Goal: Task Accomplishment & Management: Manage account settings

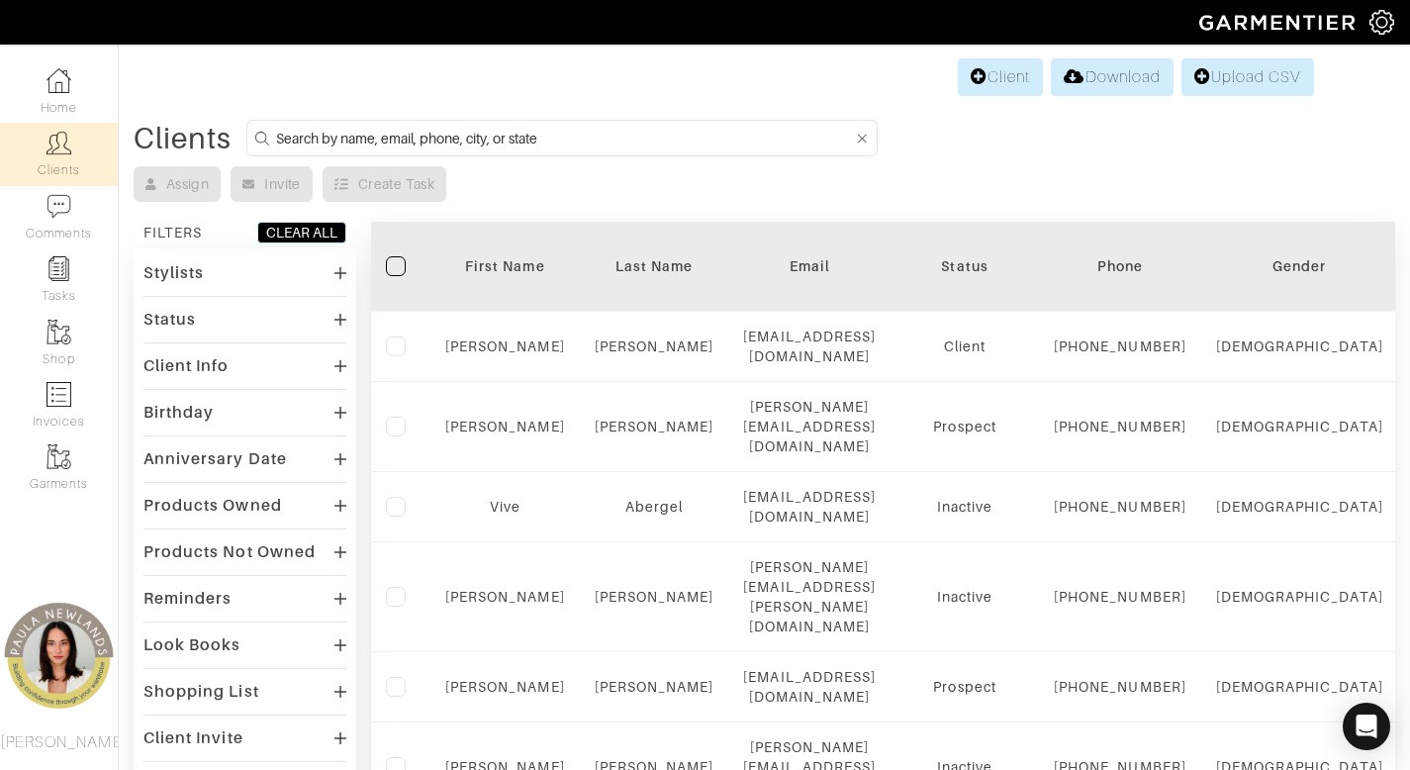
click at [791, 133] on input at bounding box center [564, 138] width 577 height 25
type input "lindssay"
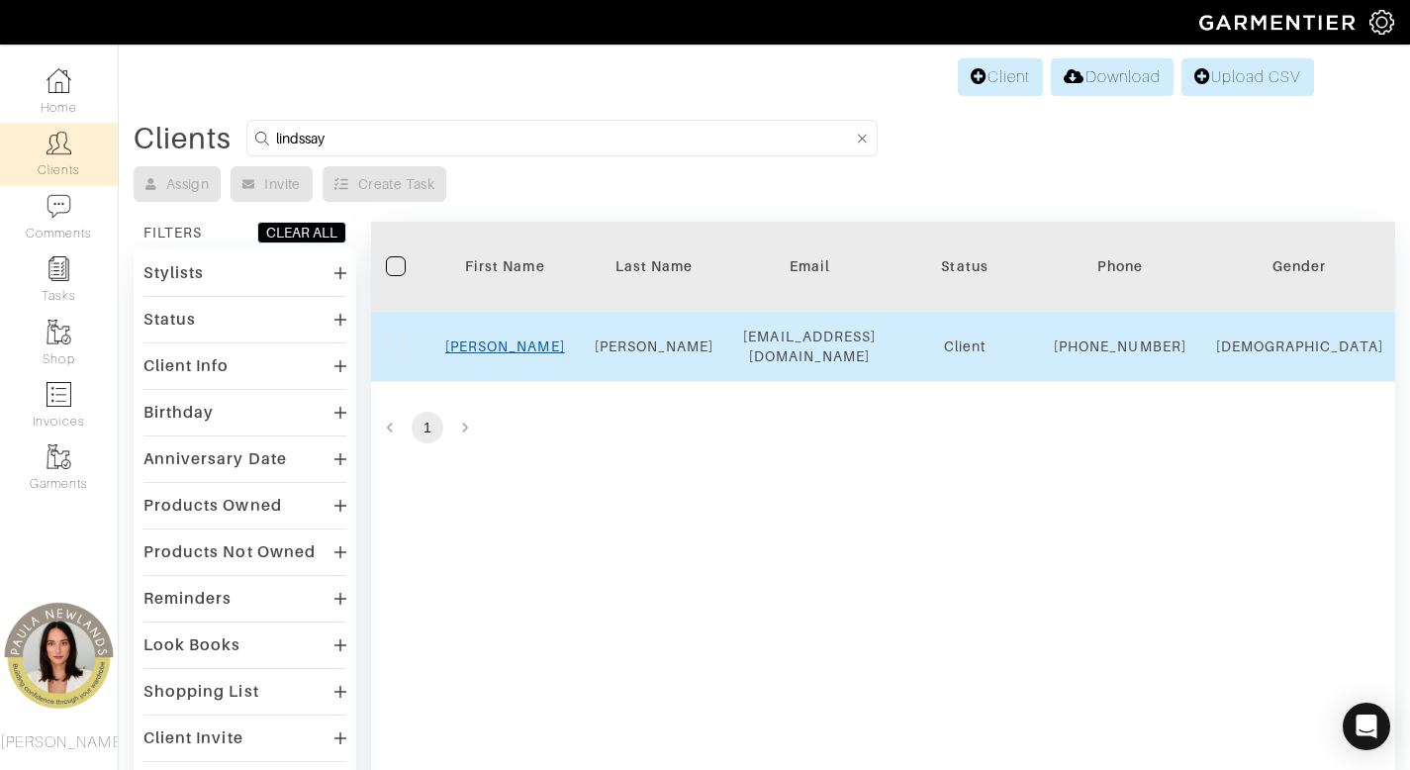
click at [501, 354] on link "Lindsay" at bounding box center [505, 346] width 120 height 16
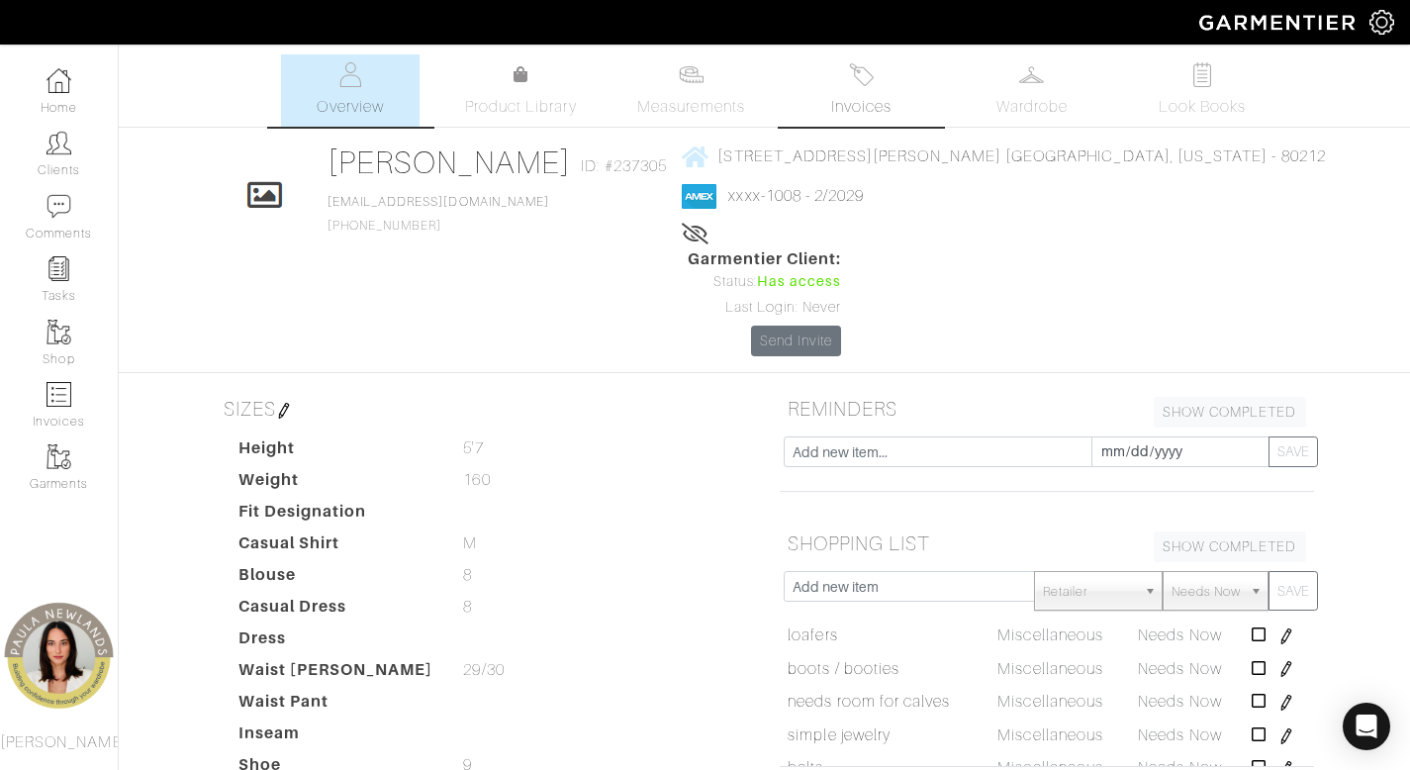
click at [878, 102] on span "Invoices" at bounding box center [861, 107] width 60 height 24
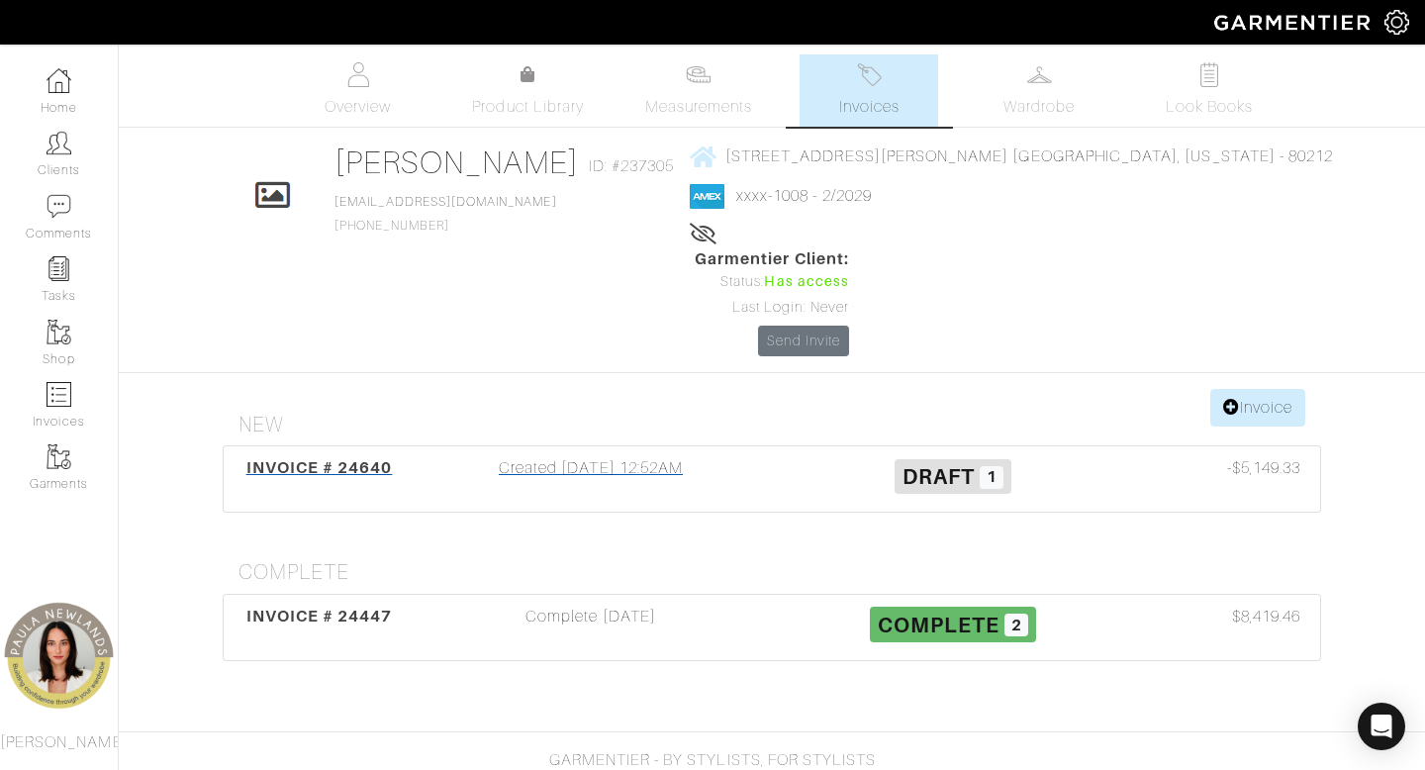
click at [570, 456] on div "Created 09/22/25 12:52AM" at bounding box center [591, 479] width 362 height 46
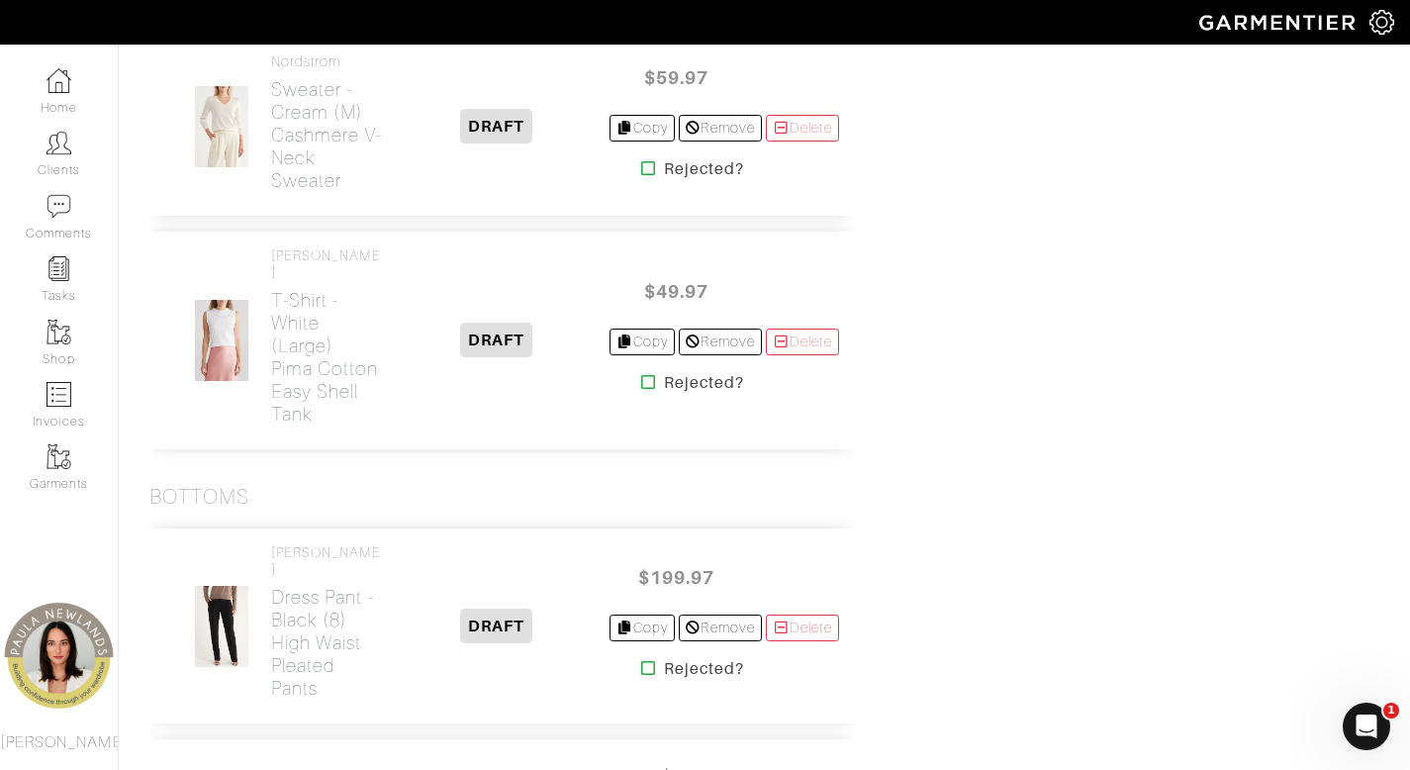
scroll to position [1577, 0]
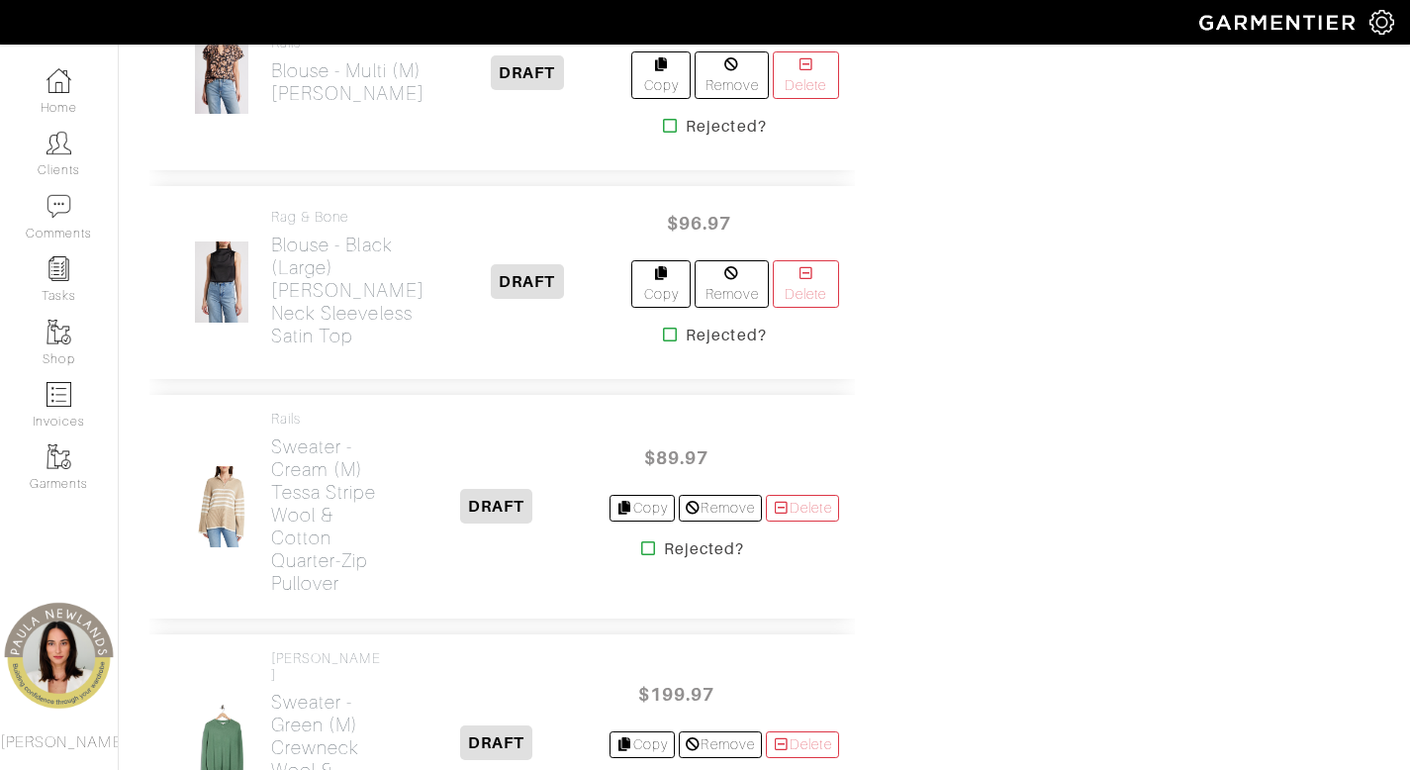
scroll to position [1606, 0]
click at [292, 587] on h2 "Sweater - cream (m) Tessa Stripe Wool & Cotton Quarter-Zip Pullover" at bounding box center [328, 514] width 114 height 159
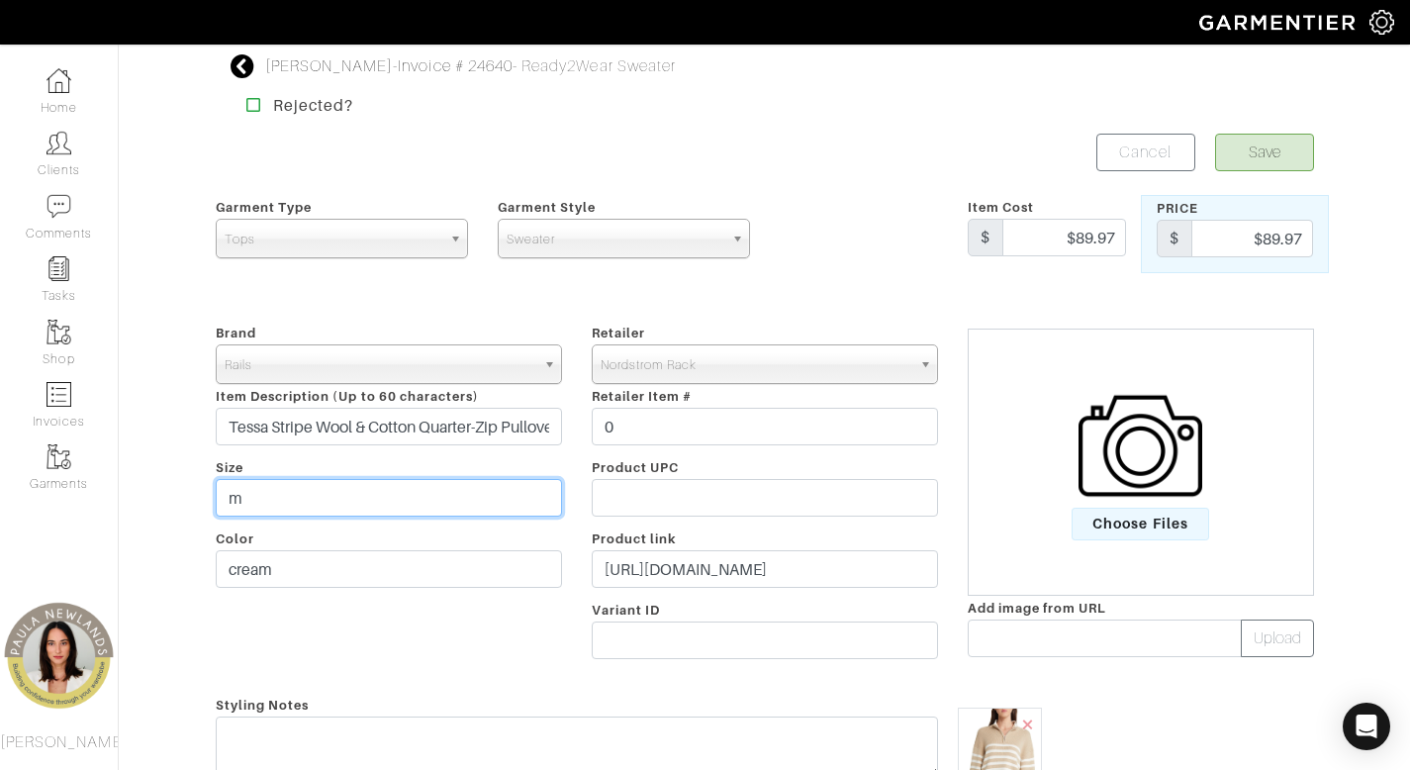
click at [419, 508] on input "m" at bounding box center [389, 498] width 346 height 38
type input "large"
click at [1239, 146] on button "Save" at bounding box center [1264, 153] width 99 height 38
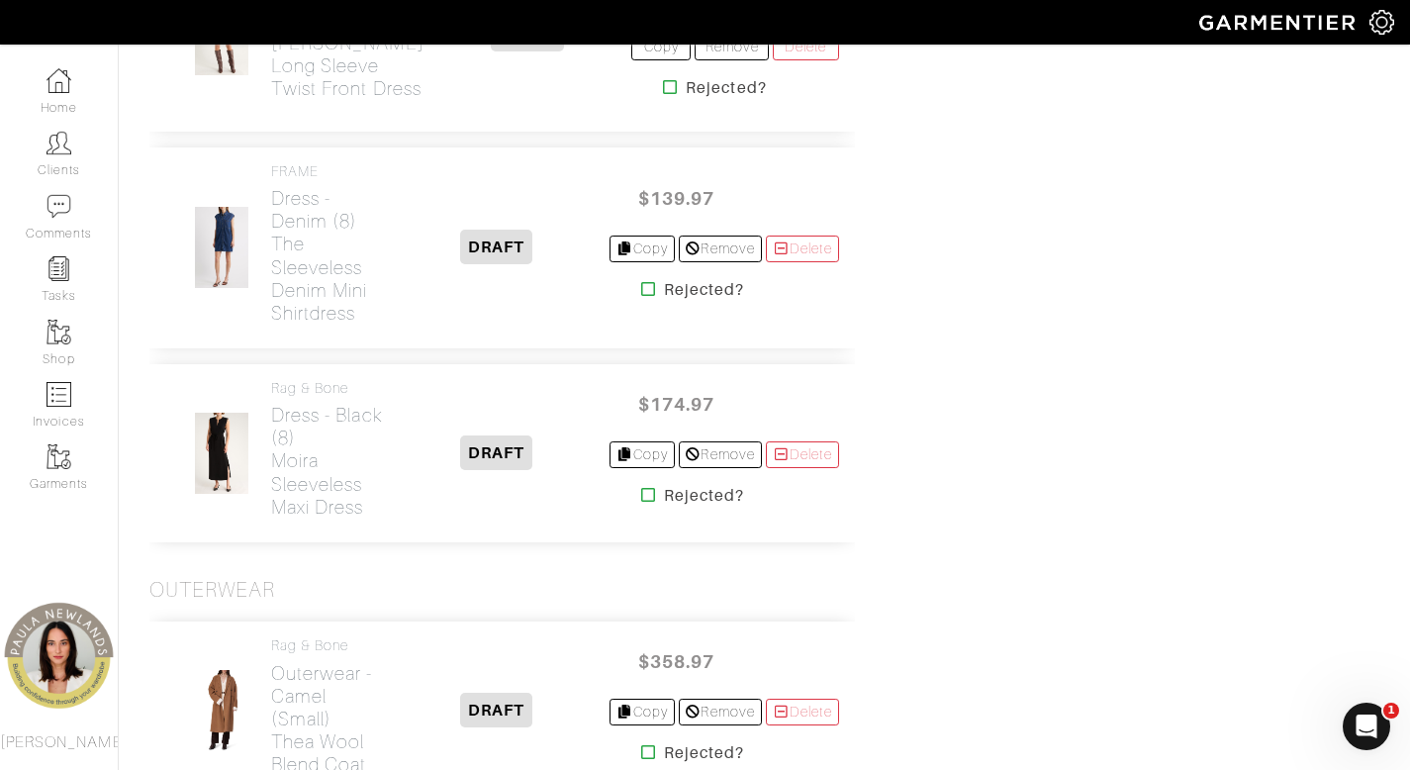
scroll to position [6246, 0]
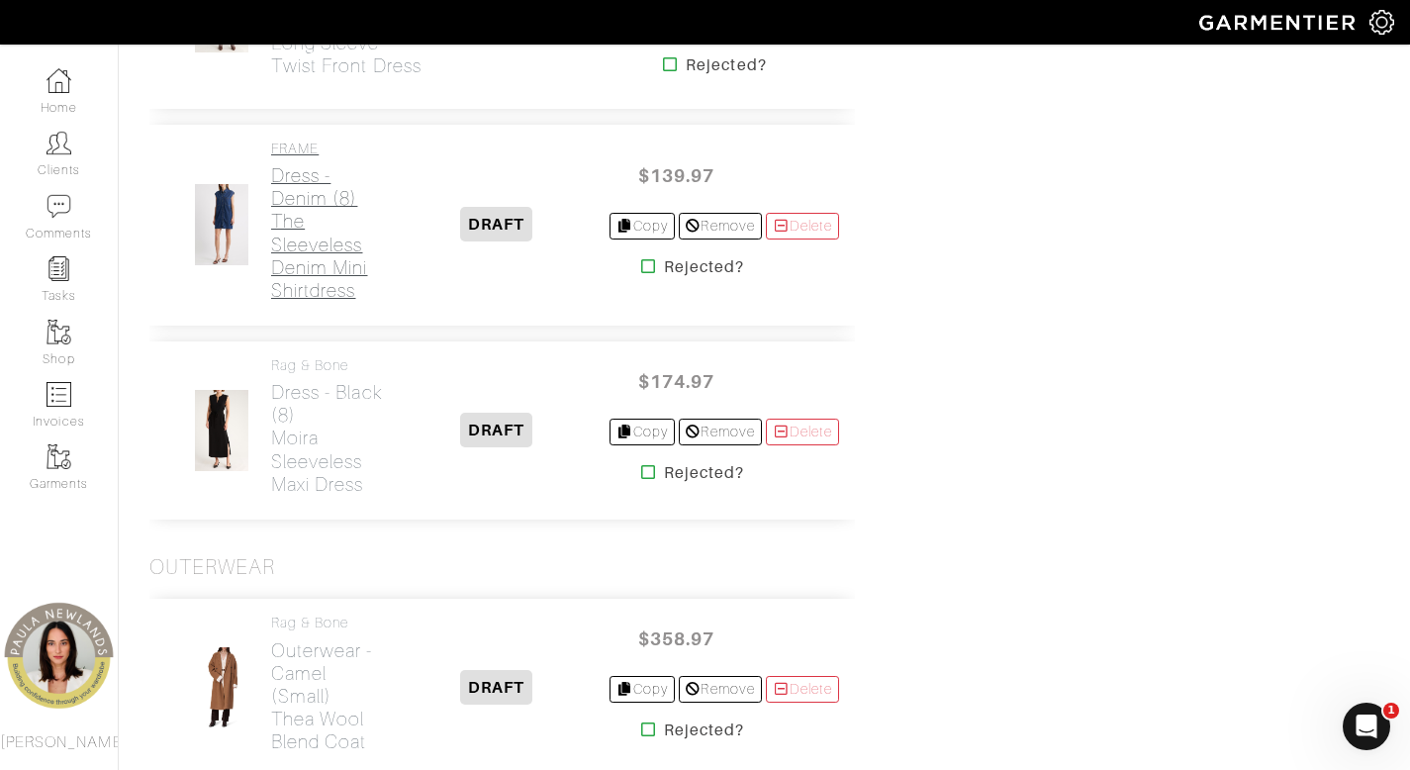
click at [281, 273] on h2 "Dress - denim (8) The Sleeveless Denim Mini Shirtdress" at bounding box center [328, 232] width 114 height 137
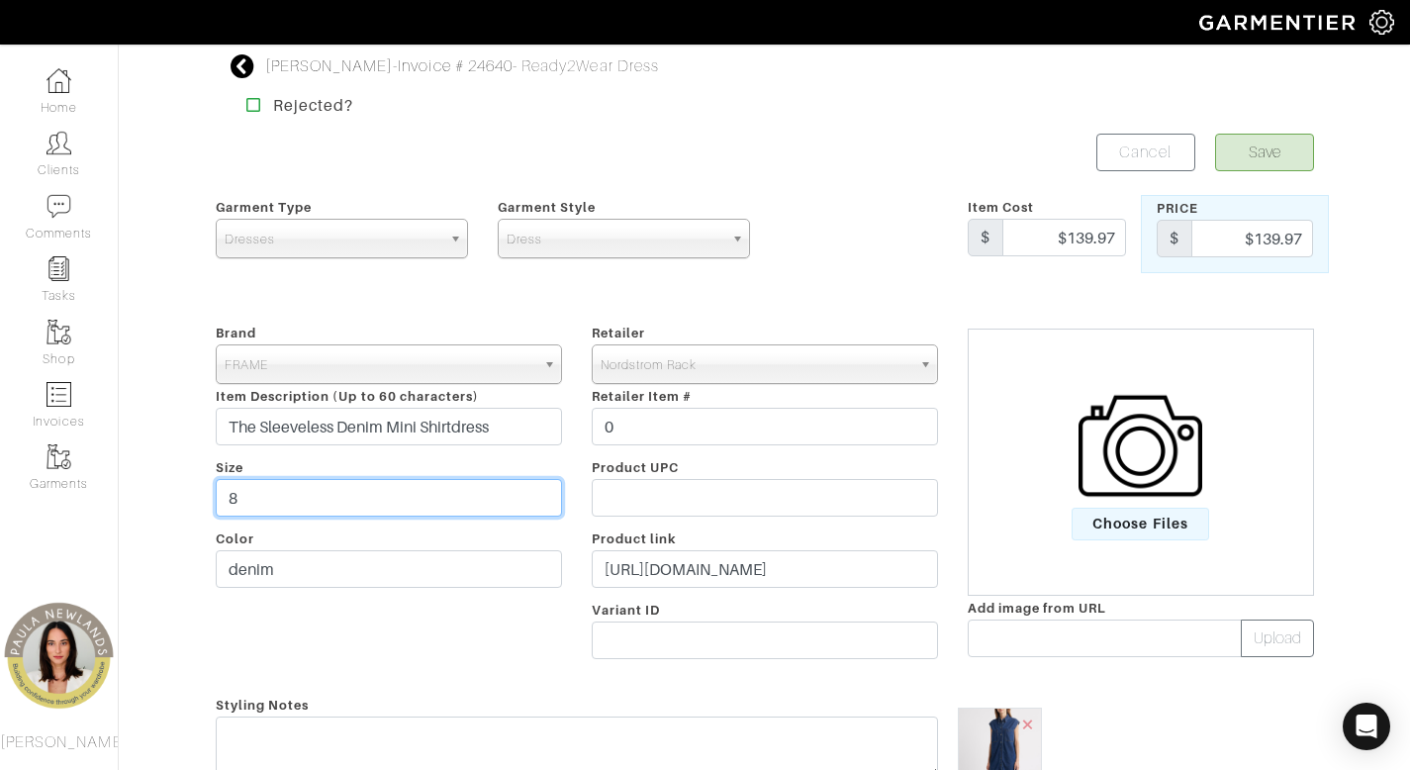
click at [415, 490] on input "8" at bounding box center [389, 498] width 346 height 38
type input "m"
click at [1261, 157] on button "Save" at bounding box center [1264, 153] width 99 height 38
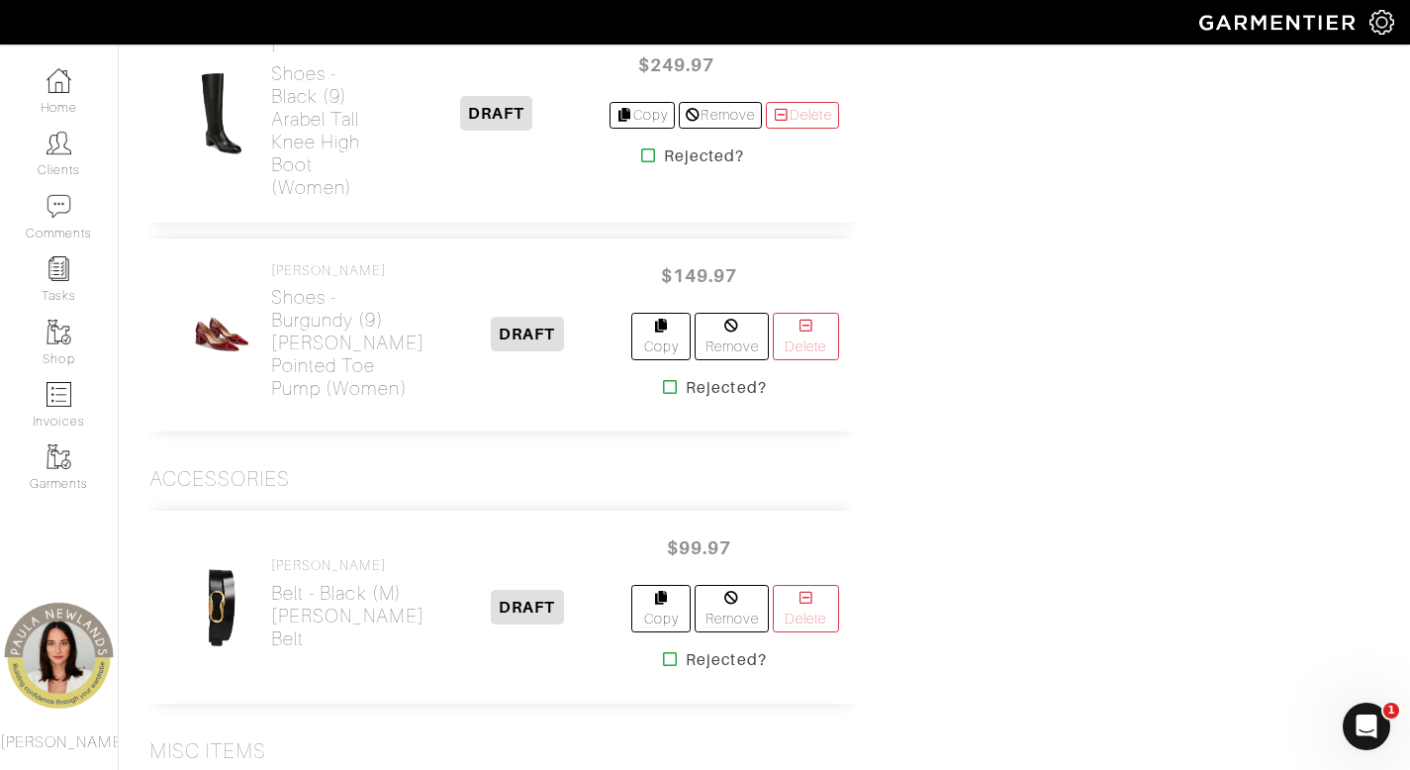
scroll to position [8859, 0]
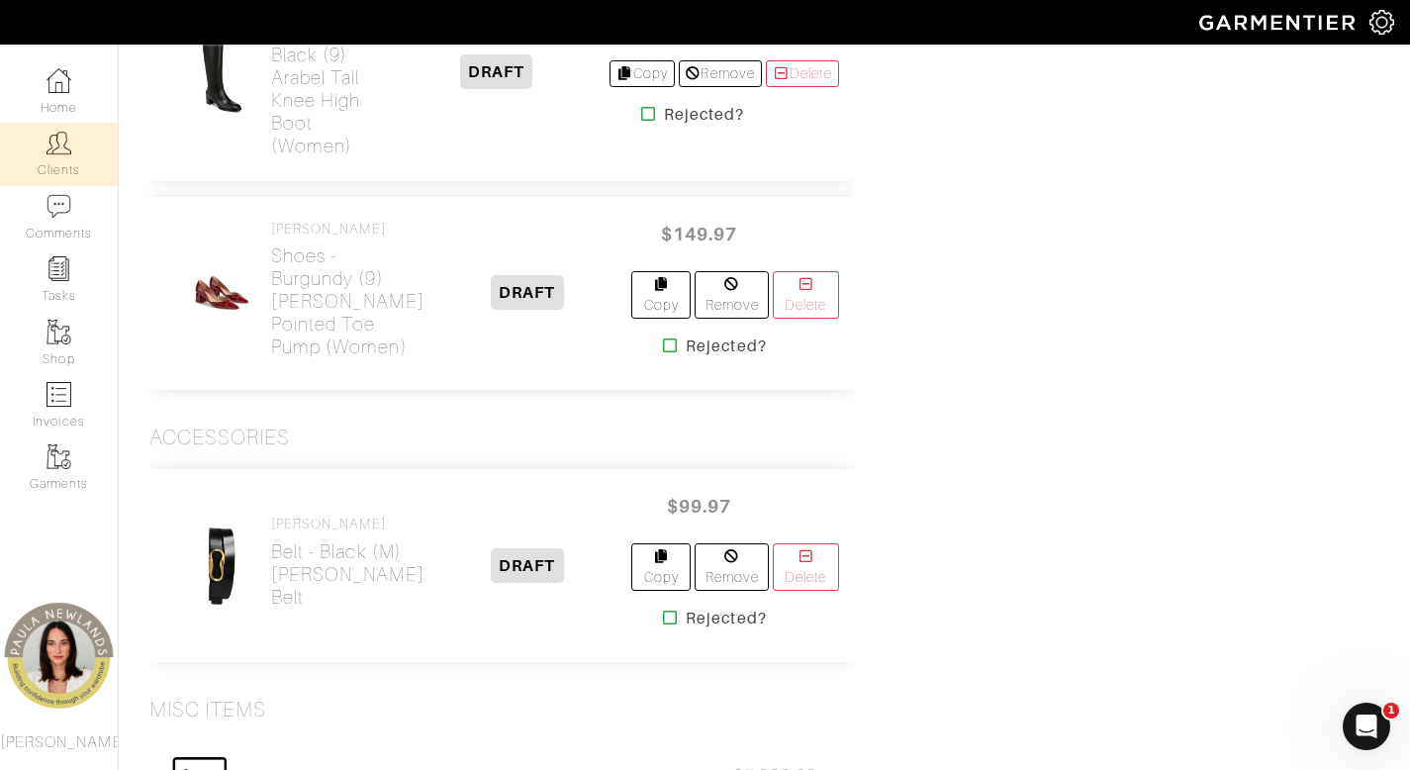
click at [65, 148] on img at bounding box center [58, 143] width 25 height 25
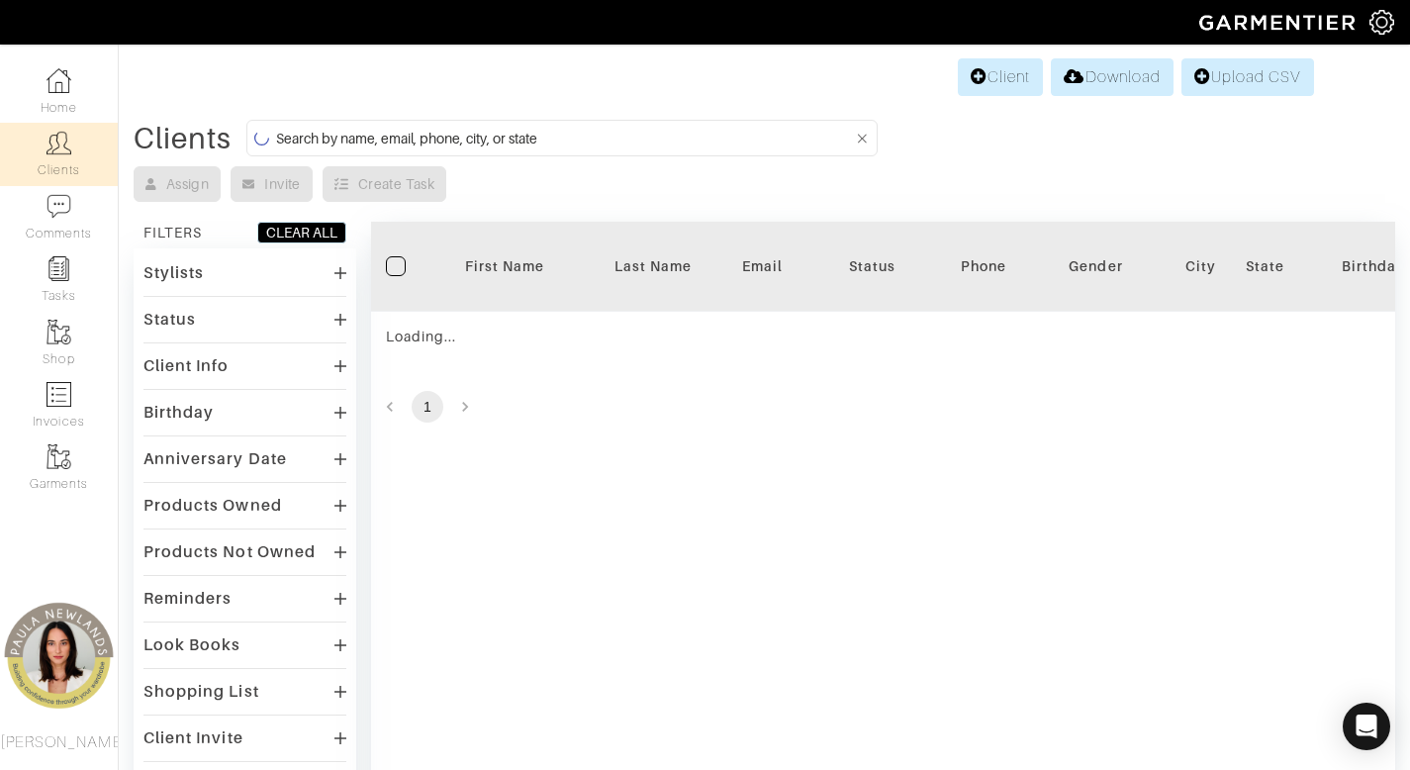
click at [517, 135] on input at bounding box center [564, 138] width 577 height 25
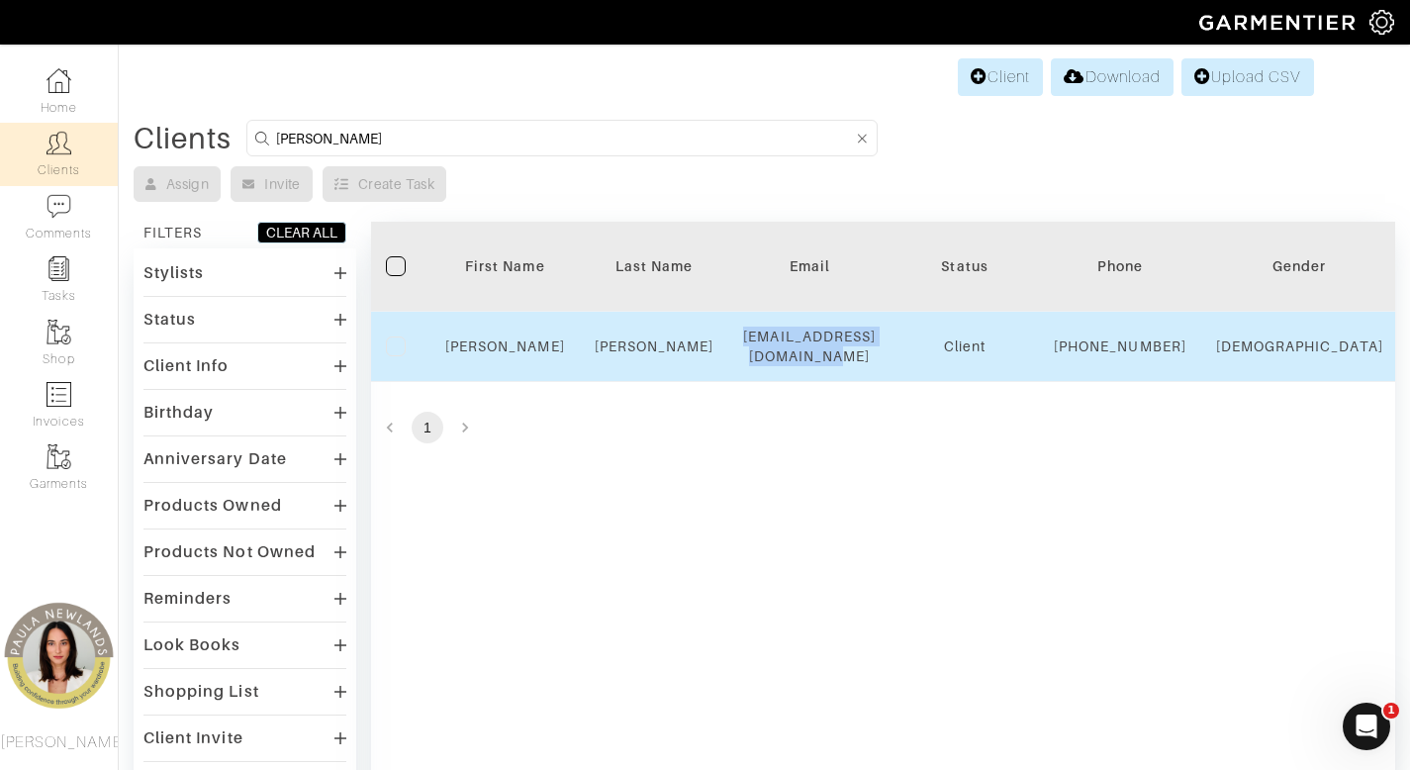
drag, startPoint x: 730, startPoint y: 356, endPoint x: 946, endPoint y: 354, distance: 215.7
click at [890, 354] on td "jacquelynkolson@gmail.com" at bounding box center [809, 347] width 162 height 70
copy div "jacquelynkolson@gmail.com"
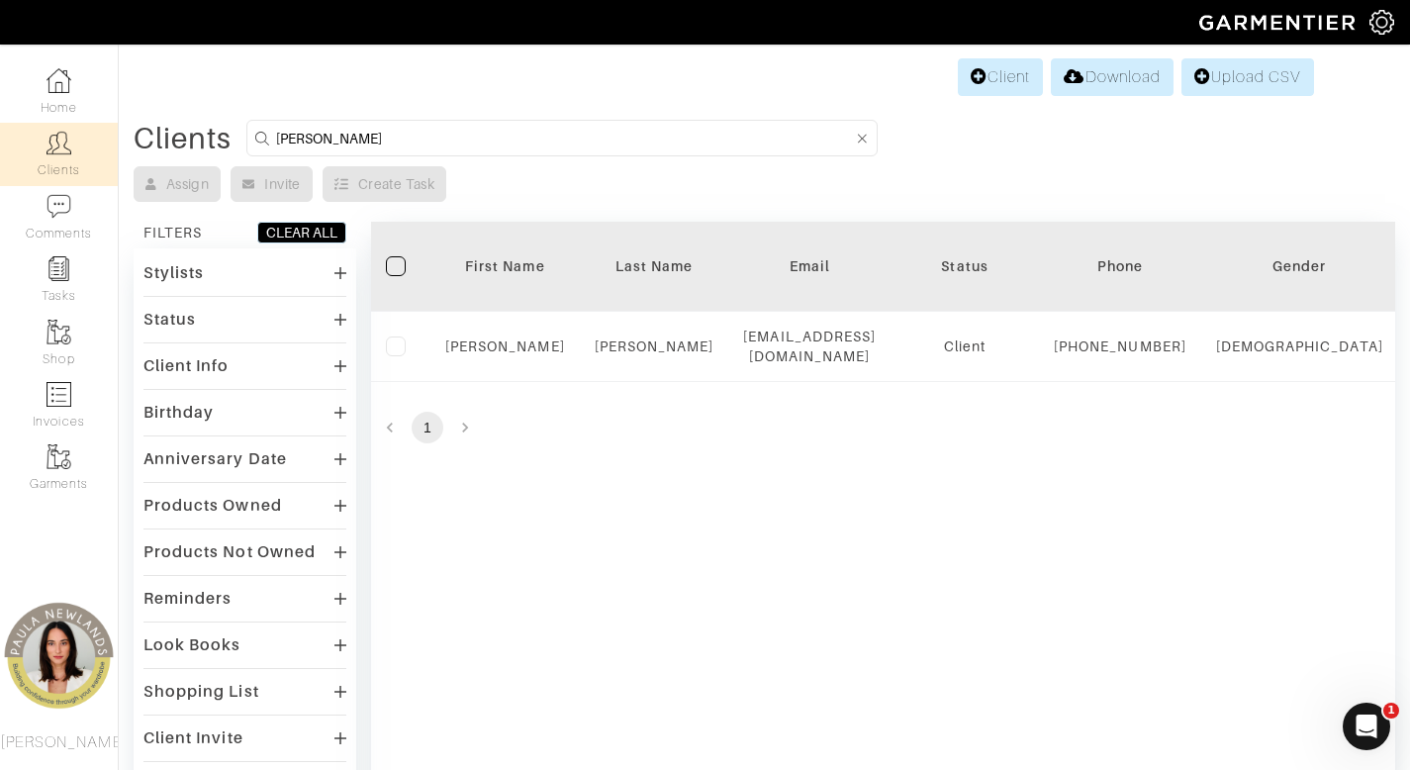
click at [377, 141] on input "jackie olson" at bounding box center [564, 138] width 577 height 25
type input "anya"
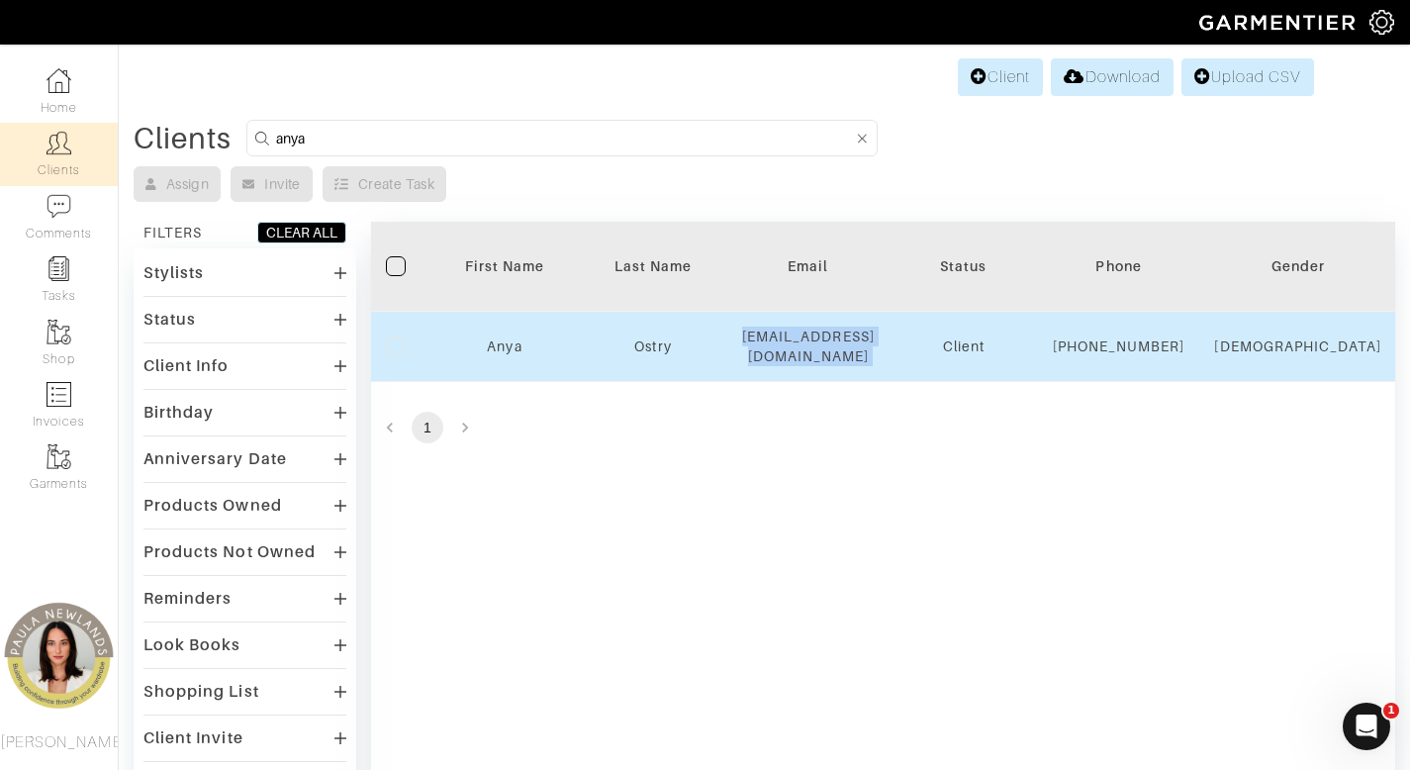
drag, startPoint x: 948, startPoint y: 354, endPoint x: 734, endPoint y: 360, distance: 213.8
copy div "[EMAIL_ADDRESS][DOMAIN_NAME]"
click at [497, 354] on link "Anya" at bounding box center [504, 346] width 35 height 16
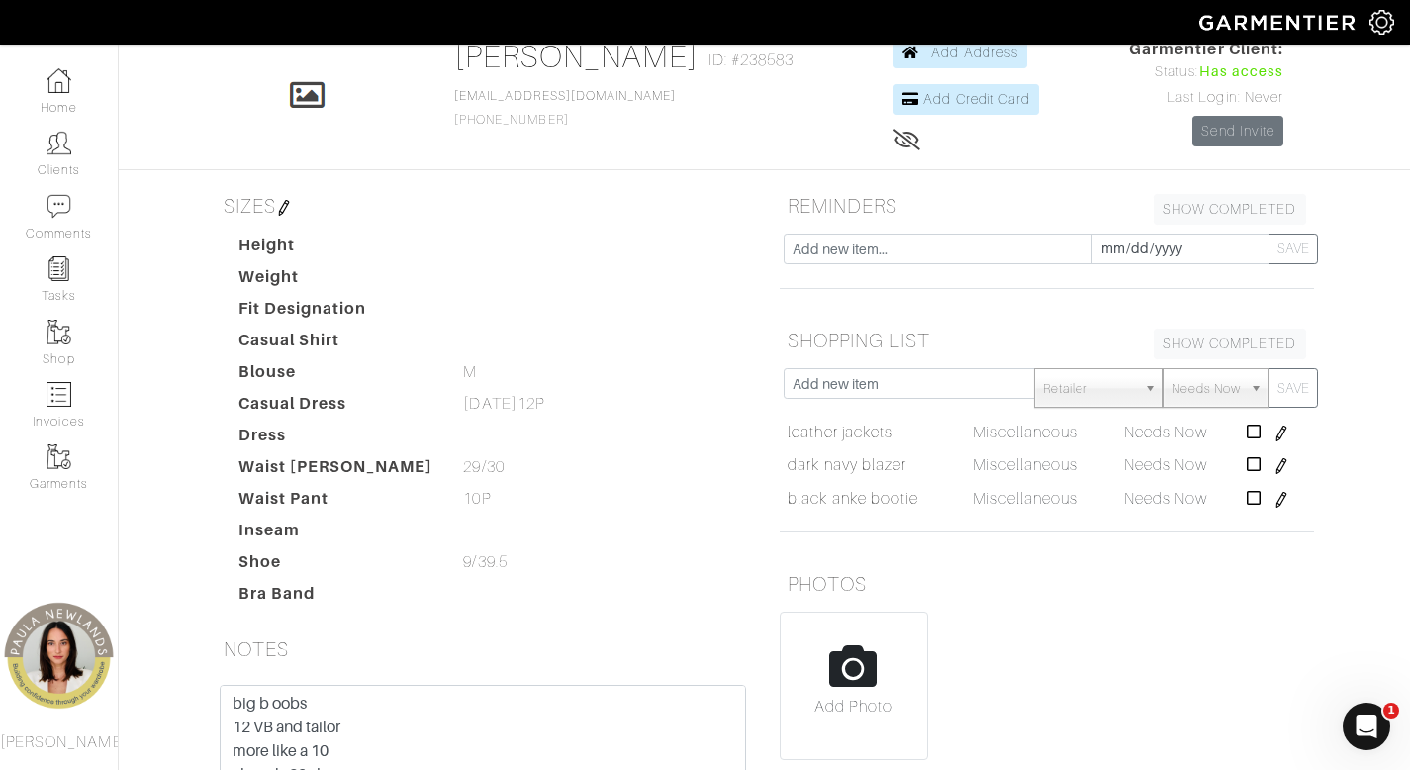
scroll to position [107, 0]
